Goal: Information Seeking & Learning: Learn about a topic

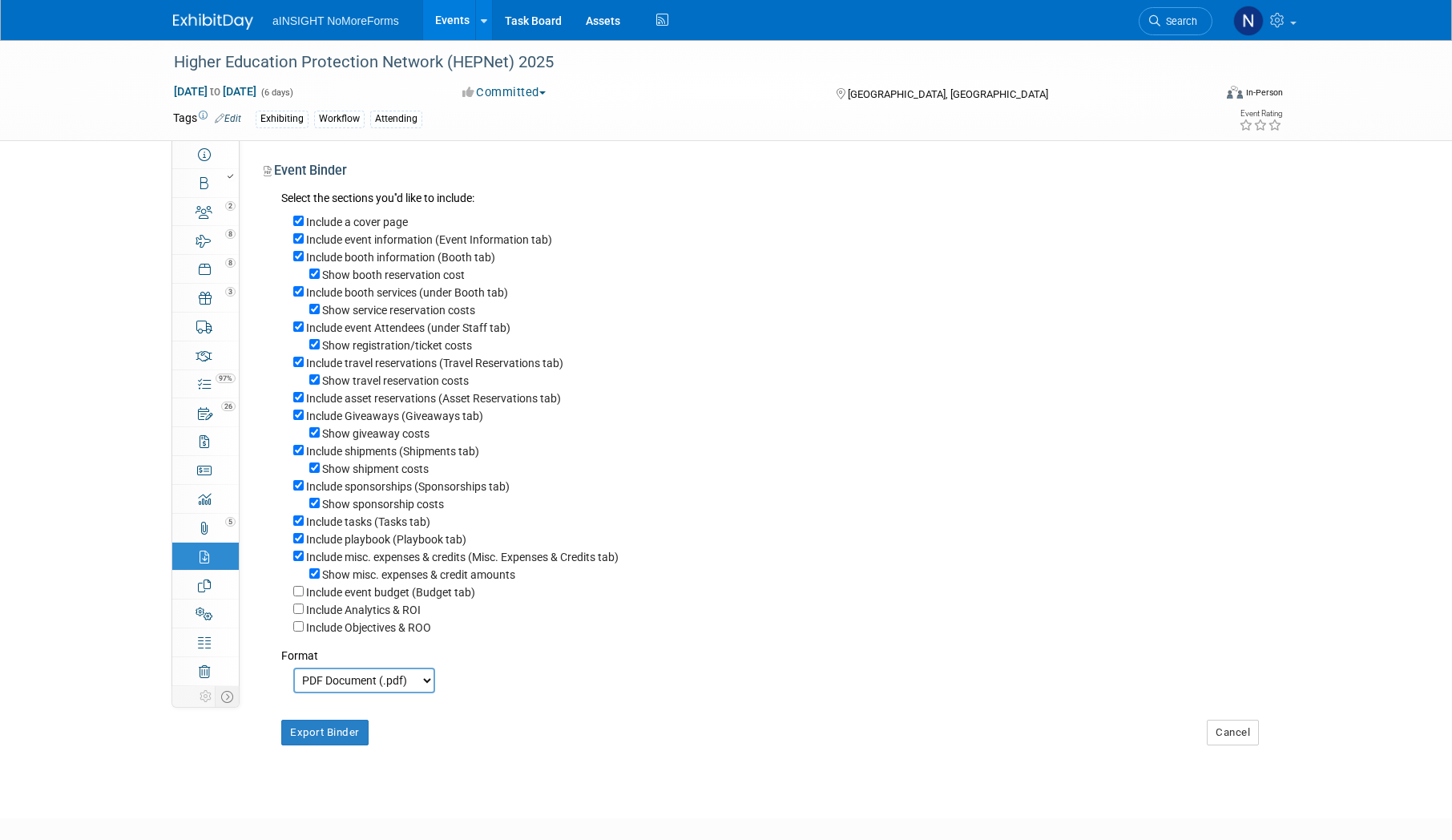
click at [443, 15] on link "Events" at bounding box center [452, 20] width 59 height 40
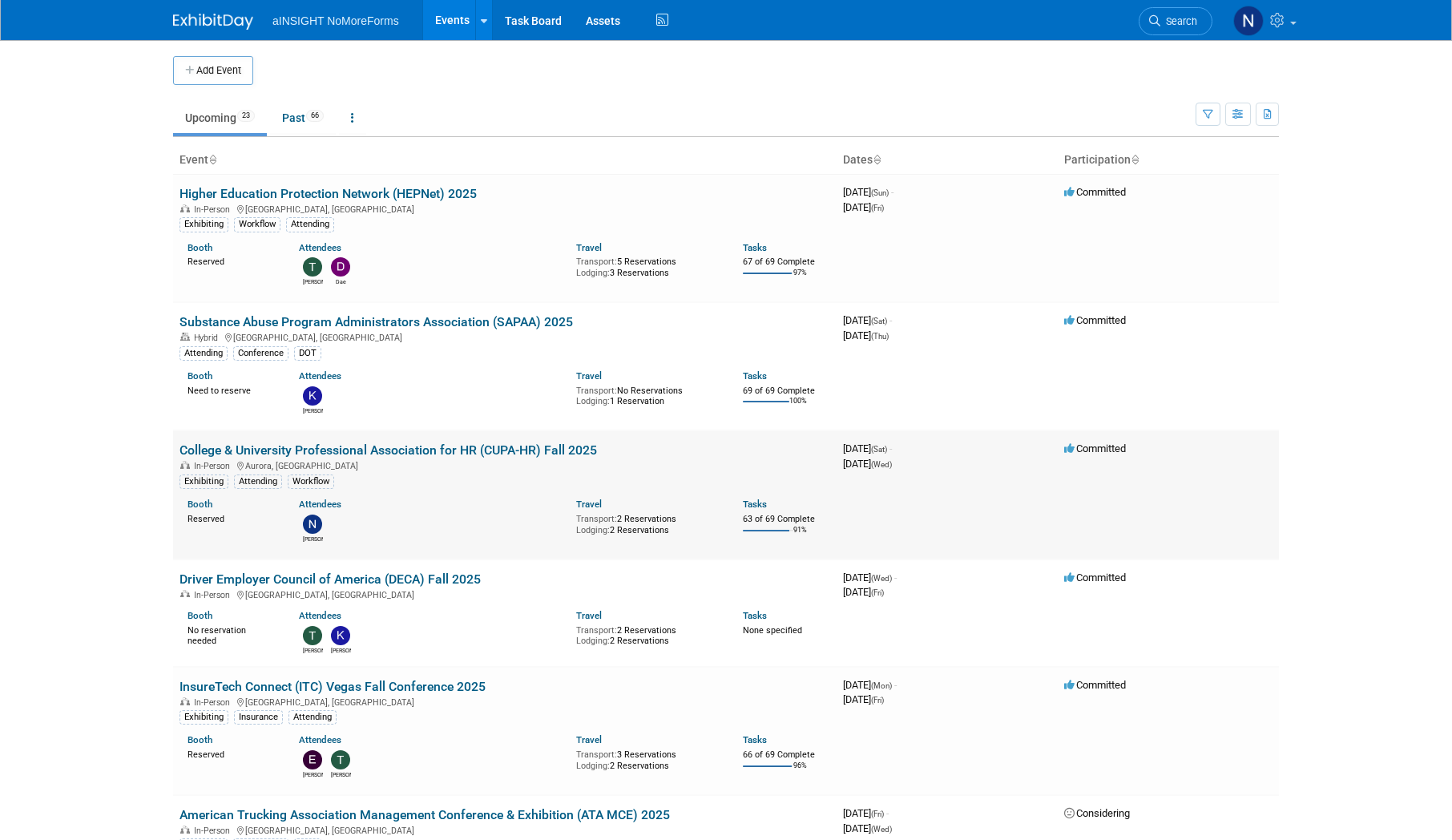
click at [383, 453] on link "College & University Professional Association for HR (CUPA-HR) Fall 2025" at bounding box center [388, 450] width 418 height 15
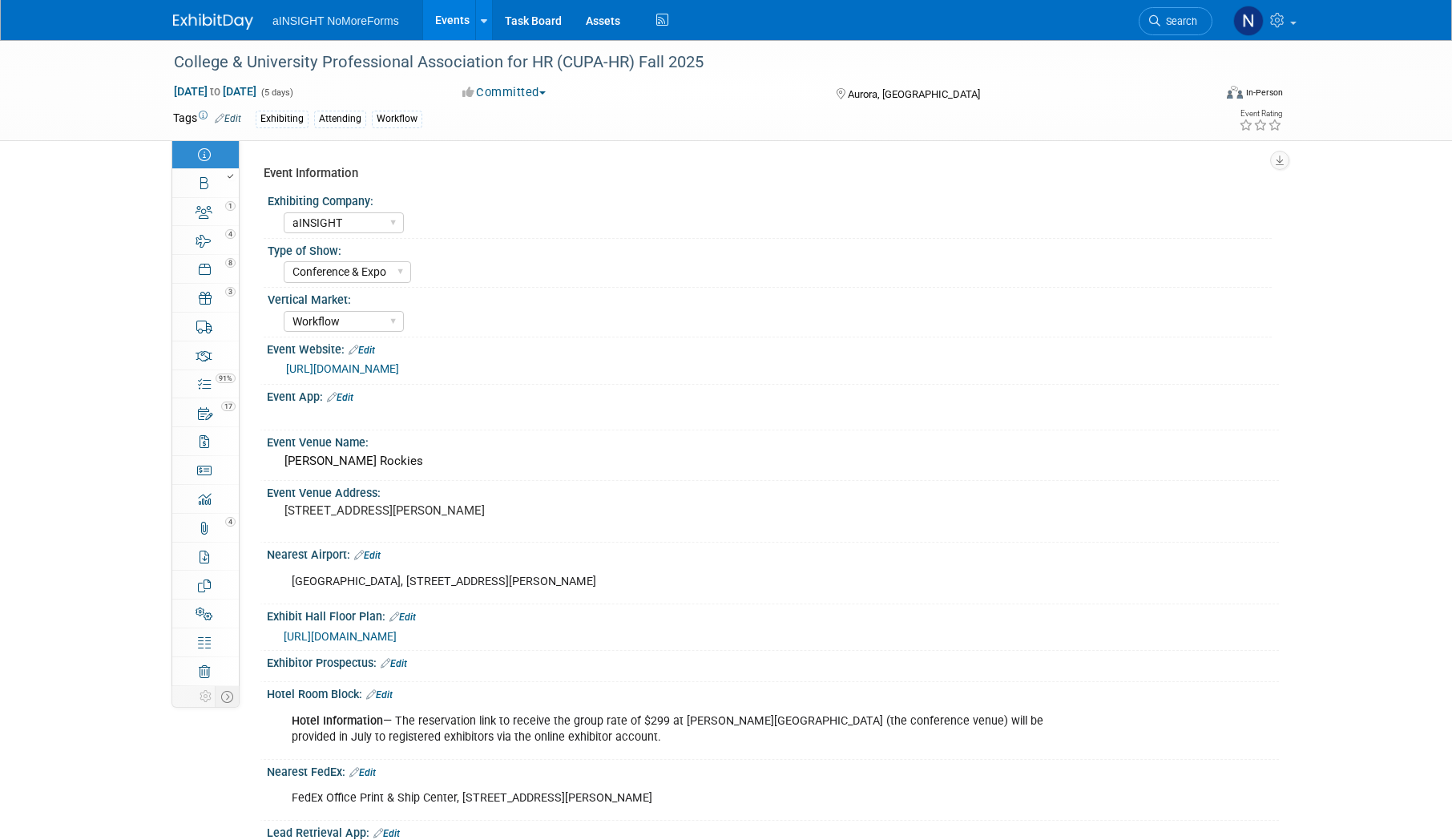
select select "aINSIGHT"
select select "Conference & Expo"
select select "Workflow"
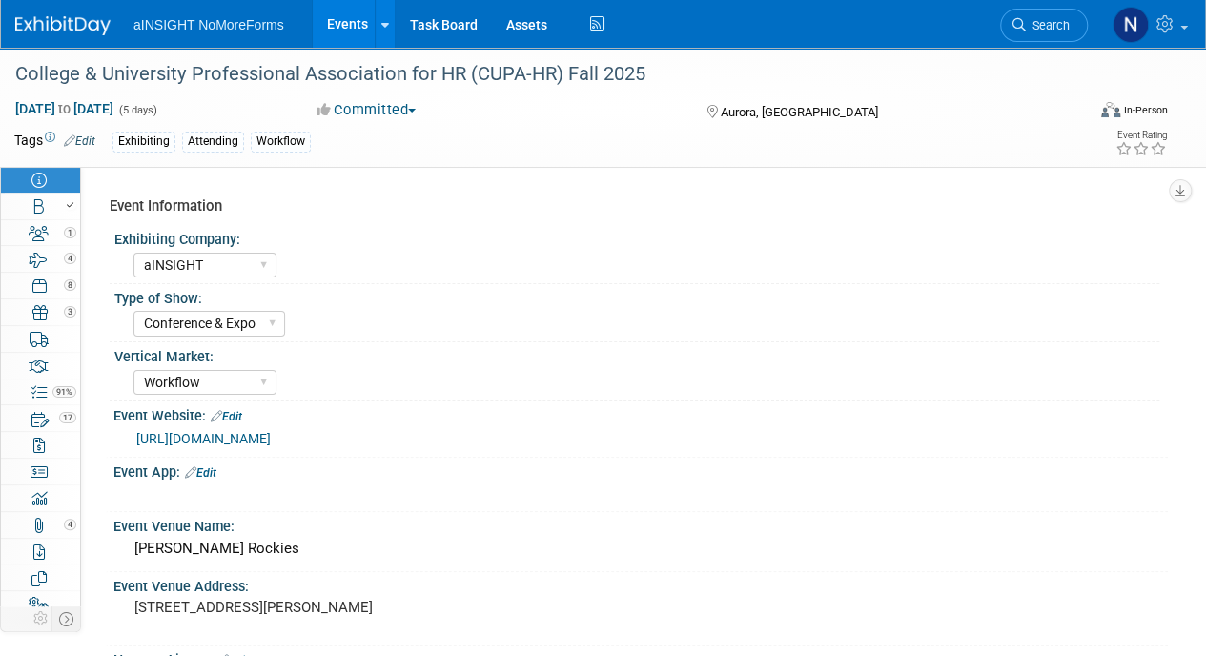
click at [271, 442] on link "[URL][DOMAIN_NAME]" at bounding box center [203, 438] width 134 height 15
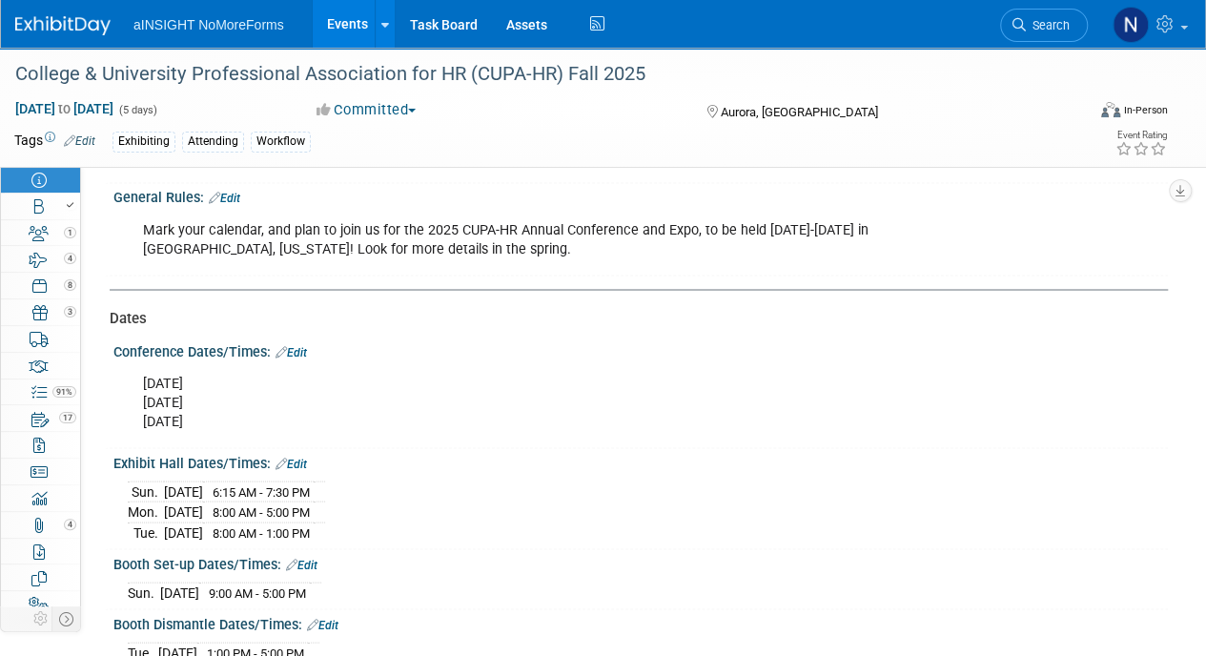
scroll to position [1621, 0]
